Goal: Task Accomplishment & Management: Complete application form

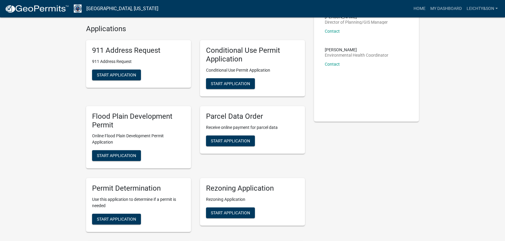
scroll to position [60, 0]
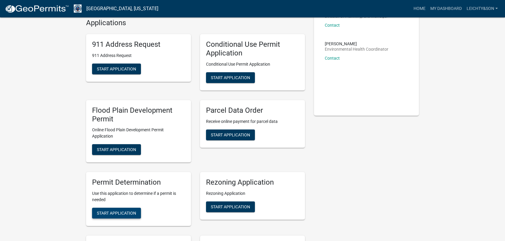
click at [106, 213] on span "Start Application" at bounding box center [116, 213] width 39 height 5
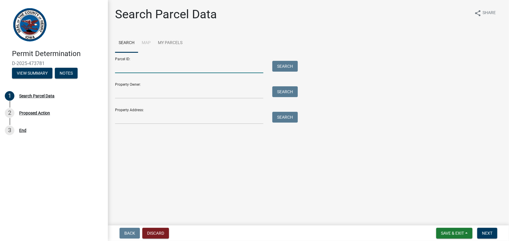
click at [189, 67] on input "Parcel ID:" at bounding box center [189, 67] width 148 height 12
click at [120, 94] on input "Property Owner:" at bounding box center [189, 92] width 148 height 12
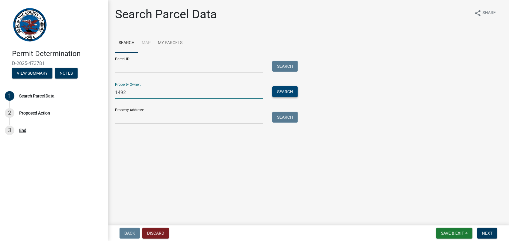
type input "1492"
click at [288, 95] on button "Search" at bounding box center [284, 91] width 25 height 11
click at [128, 94] on input "1492" at bounding box center [189, 92] width 148 height 12
click at [96, 95] on div "Permit Determination D-2025-473781 View Summary Notes 1 Search Parcel Data 2 Pr…" at bounding box center [254, 120] width 509 height 241
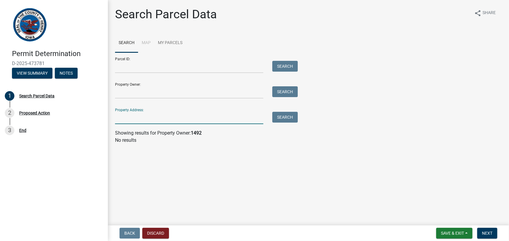
click at [122, 123] on input "Property Address:" at bounding box center [189, 118] width 148 height 12
type input "[STREET_ADDRESS][PERSON_NAME][US_STATE]"
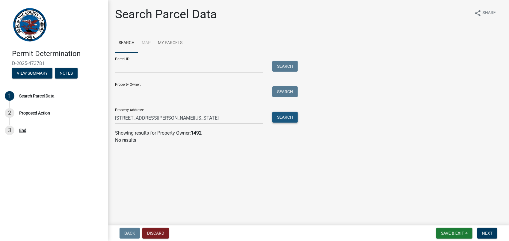
click at [280, 118] on button "Search" at bounding box center [284, 117] width 25 height 11
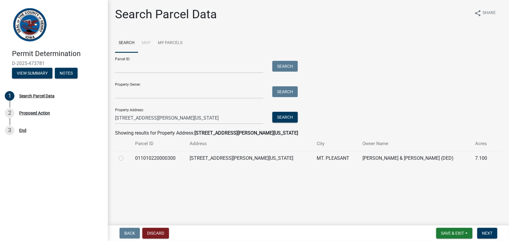
click at [126, 155] on label at bounding box center [126, 155] width 0 height 0
click at [126, 158] on input "radio" at bounding box center [128, 157] width 4 height 4
radio input "true"
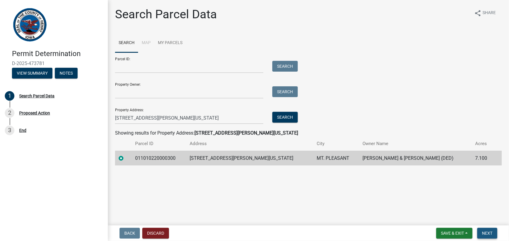
click at [482, 233] on button "Next" at bounding box center [488, 233] width 20 height 11
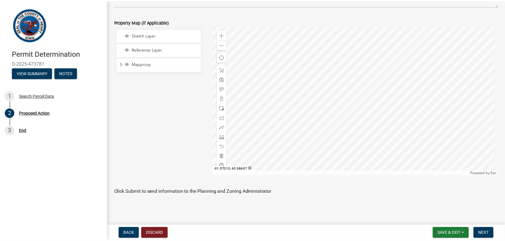
scroll to position [331, 0]
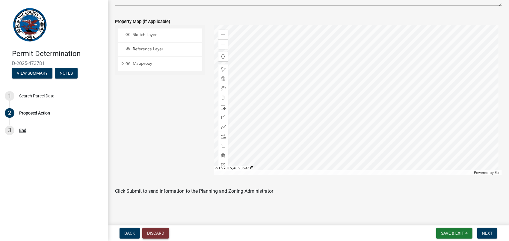
click at [142, 231] on button "Discard" at bounding box center [155, 233] width 27 height 11
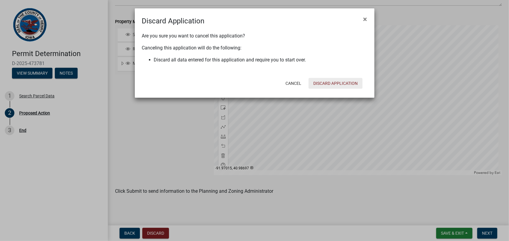
click at [329, 83] on button "Discard Application" at bounding box center [336, 83] width 54 height 11
